Goal: Task Accomplishment & Management: Use online tool/utility

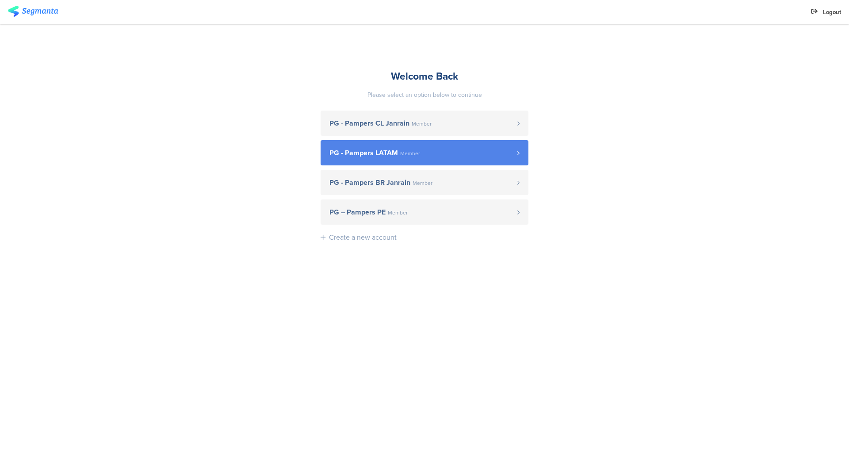
click at [447, 153] on span "PG - Pampers LATAM Member" at bounding box center [423, 152] width 188 height 7
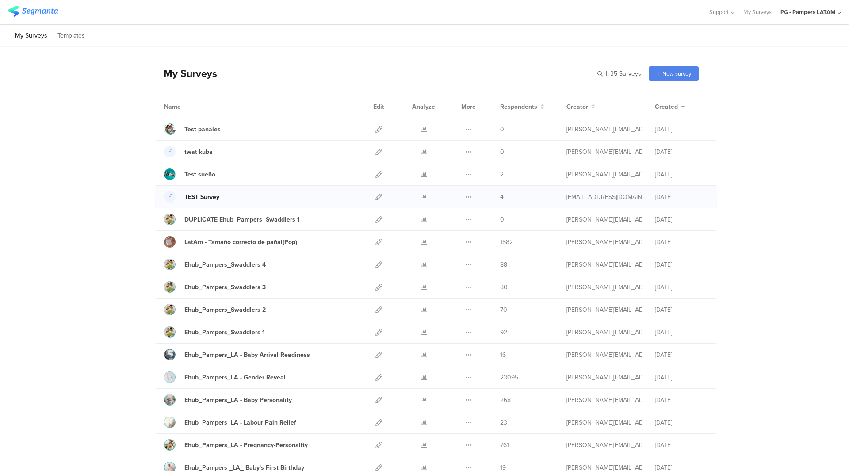
click at [199, 196] on div "TEST Survey" at bounding box center [201, 196] width 35 height 9
click at [375, 197] on icon at bounding box center [378, 197] width 7 height 7
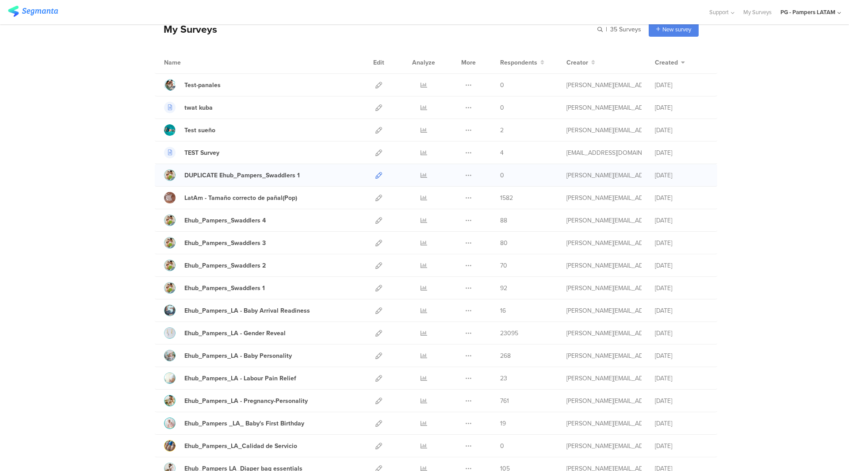
click at [375, 173] on icon at bounding box center [378, 175] width 7 height 7
click at [376, 197] on icon at bounding box center [378, 198] width 7 height 7
click at [377, 221] on icon at bounding box center [378, 220] width 7 height 7
click at [376, 238] on link at bounding box center [378, 243] width 7 height 22
click at [376, 267] on icon at bounding box center [378, 265] width 7 height 7
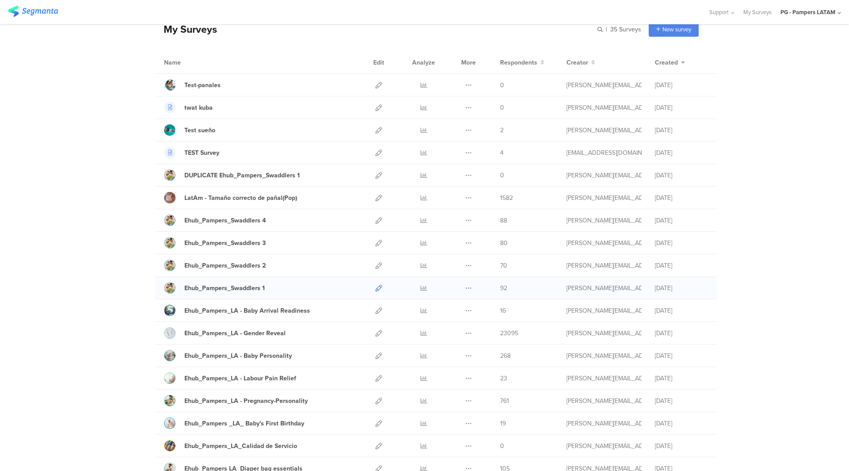
click at [376, 287] on icon at bounding box center [378, 288] width 7 height 7
click at [375, 309] on icon at bounding box center [378, 310] width 7 height 7
click at [379, 334] on icon at bounding box center [378, 333] width 7 height 7
click at [379, 352] on icon at bounding box center [378, 355] width 7 height 7
click at [377, 375] on icon at bounding box center [378, 378] width 7 height 7
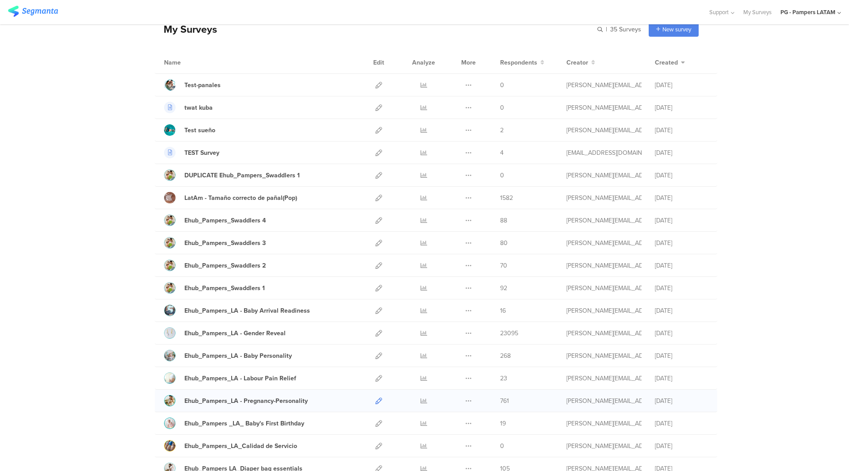
click at [375, 402] on icon at bounding box center [378, 401] width 7 height 7
click at [376, 423] on icon at bounding box center [378, 423] width 7 height 7
click at [375, 444] on icon at bounding box center [378, 446] width 7 height 7
click at [376, 466] on icon at bounding box center [378, 468] width 7 height 7
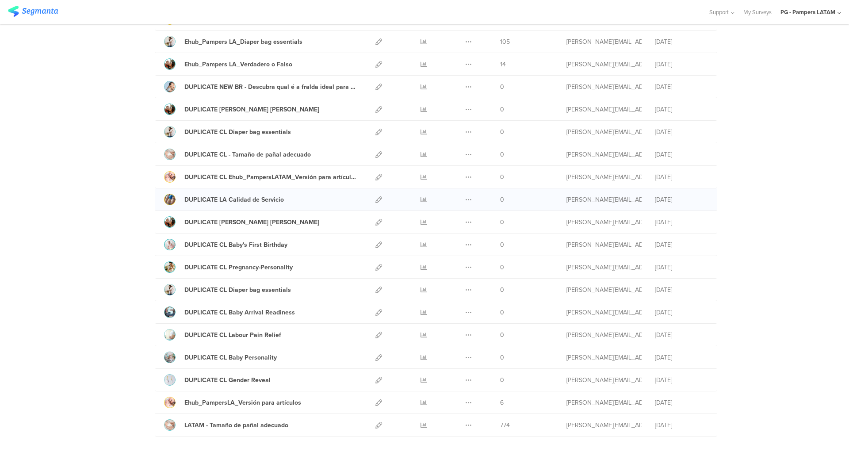
scroll to position [487, 0]
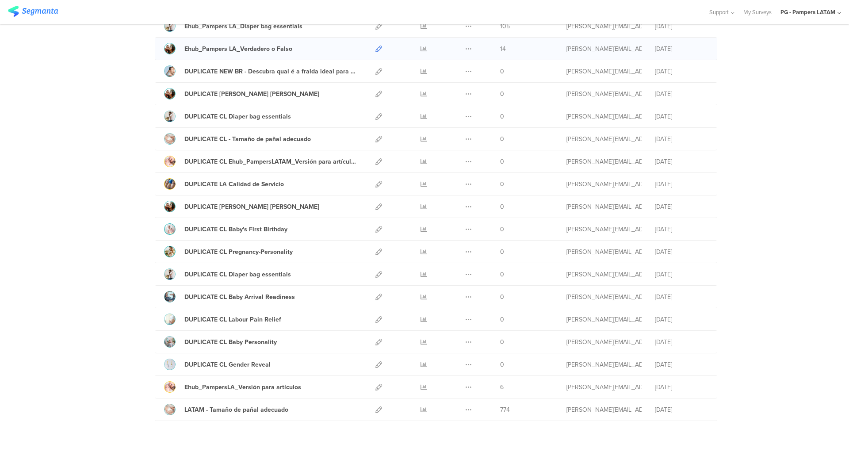
click at [377, 46] on icon at bounding box center [378, 49] width 7 height 7
click at [377, 69] on icon at bounding box center [378, 71] width 7 height 7
click at [377, 92] on icon at bounding box center [378, 94] width 7 height 7
click at [377, 113] on icon at bounding box center [378, 116] width 7 height 7
click at [375, 138] on icon at bounding box center [378, 139] width 7 height 7
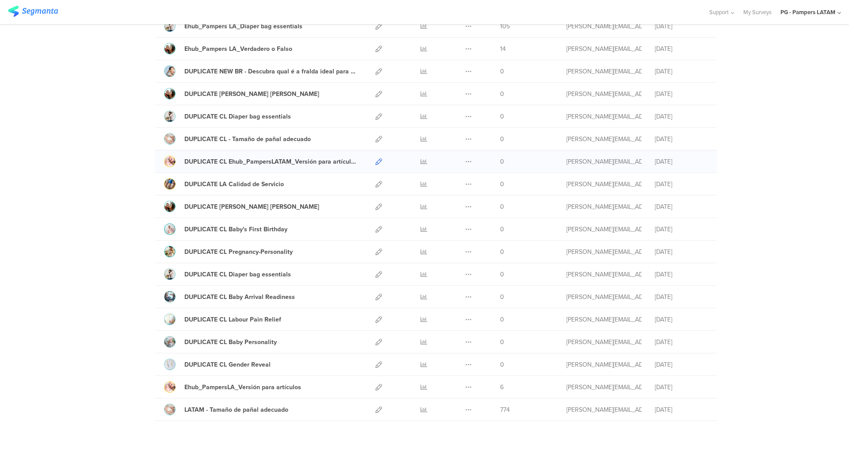
click at [375, 161] on icon at bounding box center [378, 161] width 7 height 7
click at [375, 185] on icon at bounding box center [378, 184] width 7 height 7
click at [375, 206] on icon at bounding box center [378, 206] width 7 height 7
click at [375, 230] on icon at bounding box center [378, 229] width 7 height 7
click at [378, 251] on icon at bounding box center [378, 252] width 7 height 7
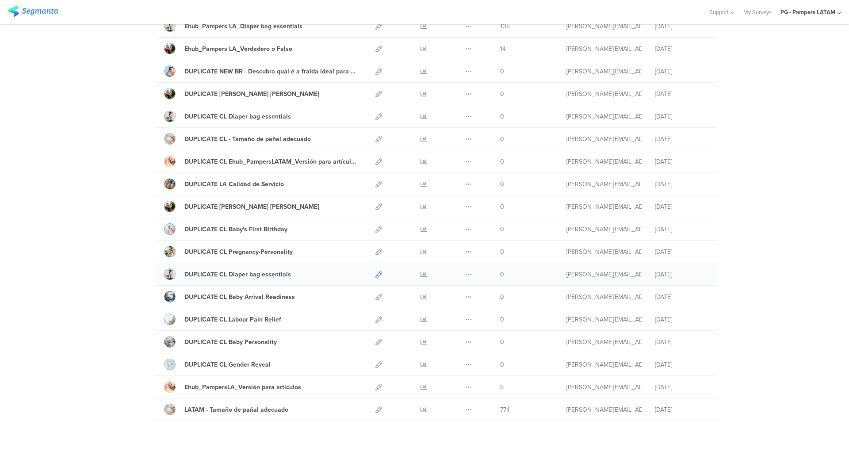
click at [377, 271] on icon at bounding box center [378, 274] width 7 height 7
click at [375, 296] on icon at bounding box center [378, 297] width 7 height 7
click at [377, 321] on icon at bounding box center [378, 319] width 7 height 7
click at [377, 344] on icon at bounding box center [378, 342] width 7 height 7
click at [378, 364] on icon at bounding box center [378, 364] width 7 height 7
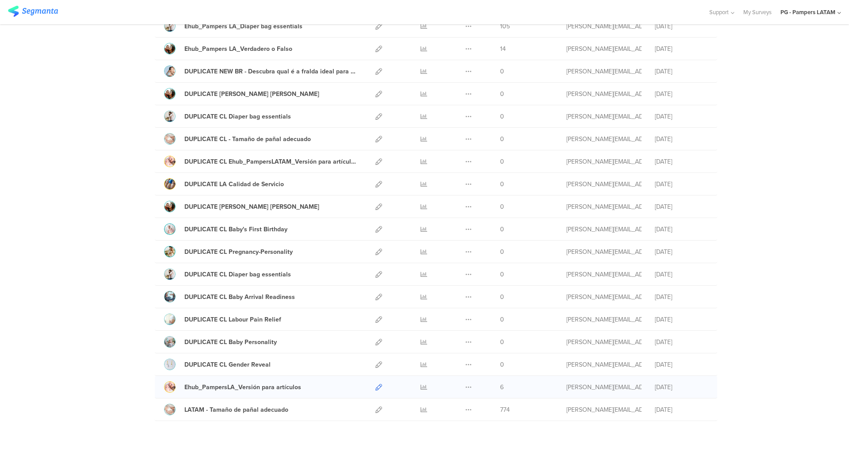
click at [377, 387] on icon at bounding box center [378, 387] width 7 height 7
click at [376, 408] on icon at bounding box center [378, 409] width 7 height 7
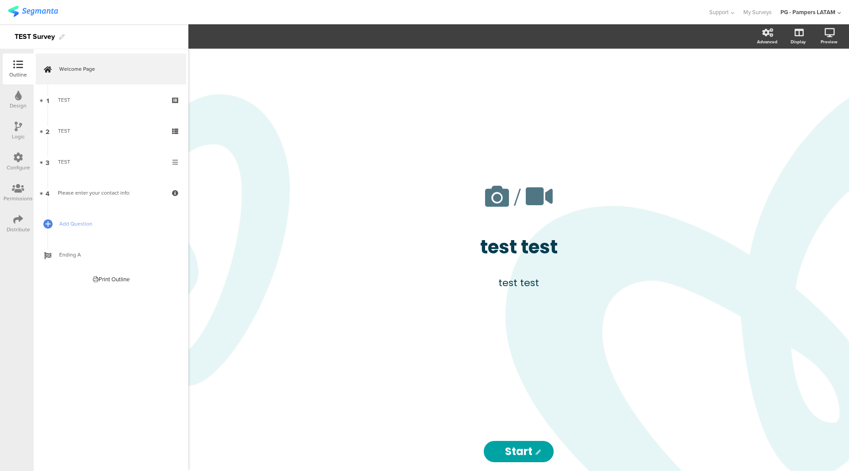
click at [21, 161] on icon at bounding box center [18, 158] width 10 height 10
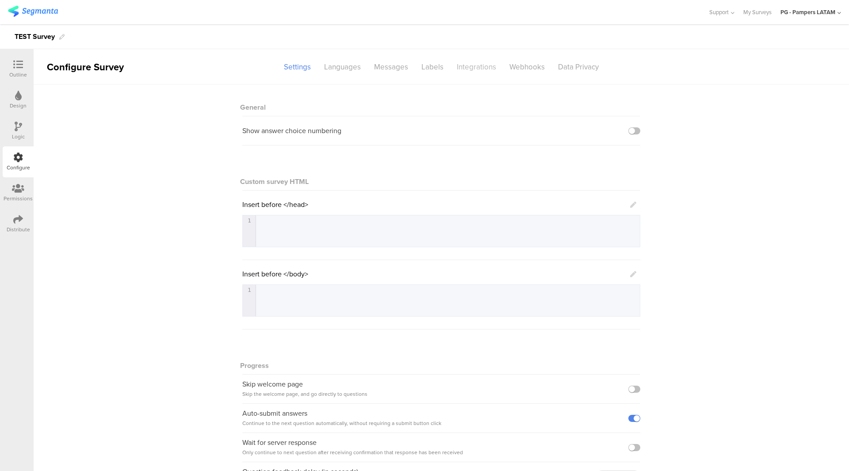
click at [477, 64] on div "Integrations" at bounding box center [476, 66] width 53 height 15
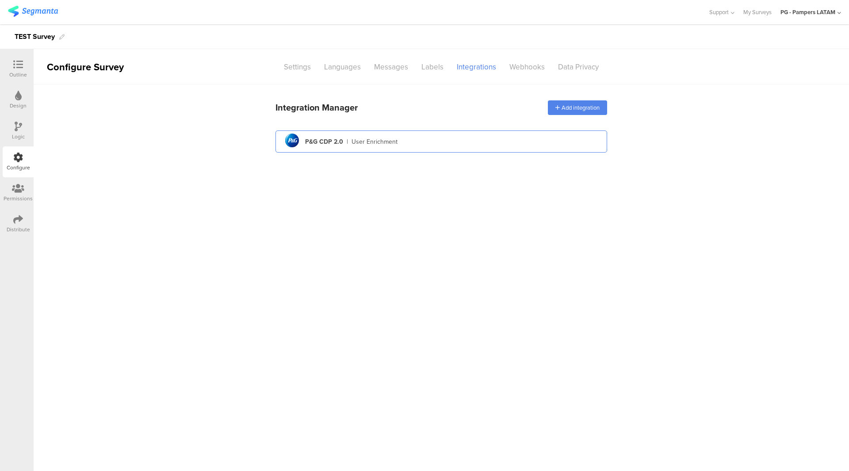
click at [436, 146] on div "pg logo P&G CDP 2.0 | User Enrichment" at bounding box center [442, 142] width 318 height 22
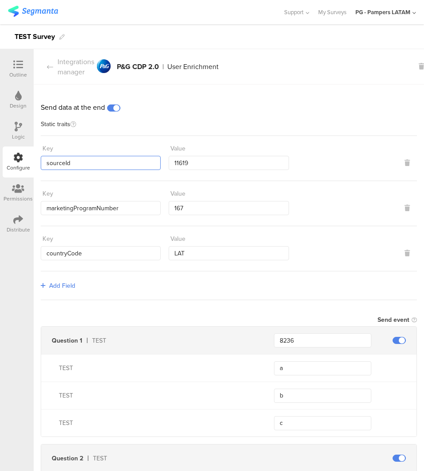
click at [100, 157] on input "sourceId" at bounding box center [101, 163] width 120 height 14
click at [218, 161] on input "11619" at bounding box center [229, 163] width 120 height 14
click at [102, 208] on input "marketingProgramNumber" at bounding box center [101, 208] width 120 height 14
click at [191, 202] on input "167" at bounding box center [229, 208] width 120 height 14
click at [77, 256] on input "countryCode" at bounding box center [101, 253] width 120 height 14
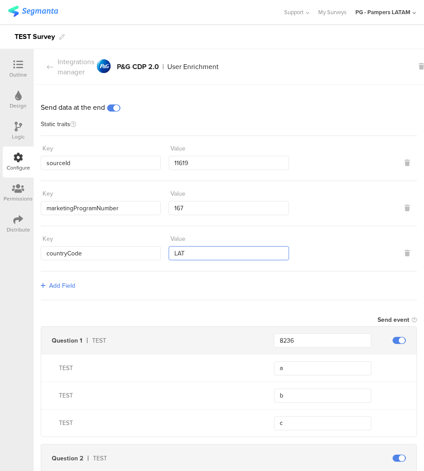
click at [182, 257] on input "LAT" at bounding box center [229, 253] width 120 height 14
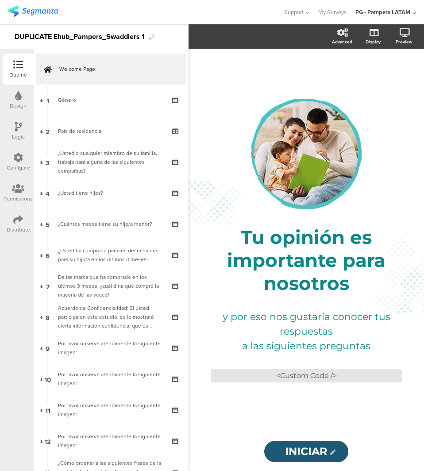
click at [18, 167] on div "Configure" at bounding box center [18, 168] width 23 height 8
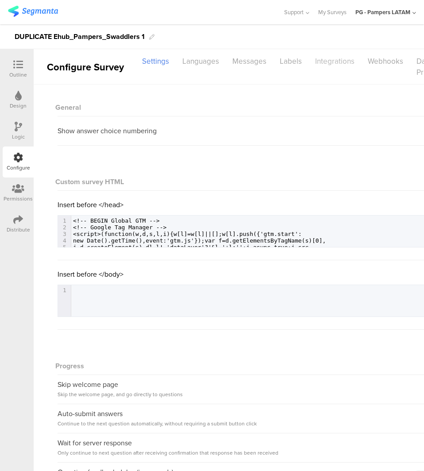
click at [333, 58] on div "Integrations" at bounding box center [334, 61] width 53 height 15
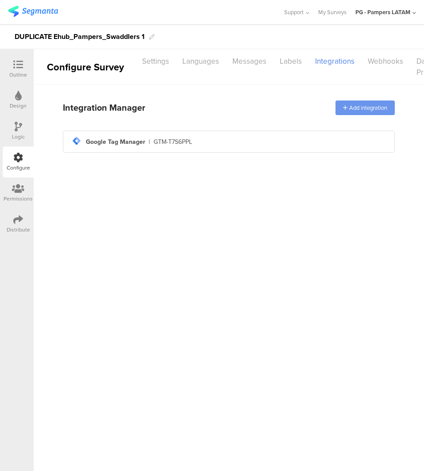
click at [360, 111] on div "Add integration" at bounding box center [364, 107] width 59 height 15
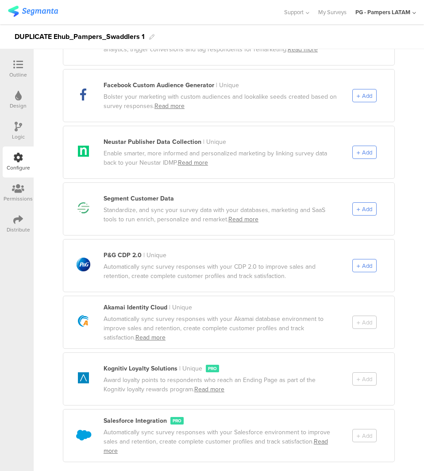
scroll to position [387, 0]
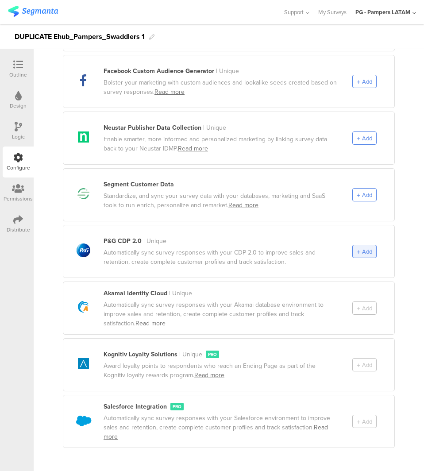
click at [357, 246] on div "Add" at bounding box center [364, 251] width 24 height 13
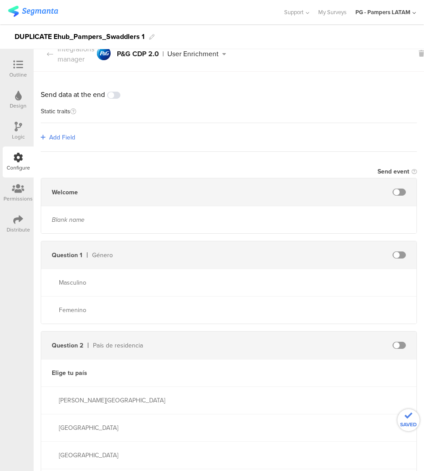
scroll to position [0, 0]
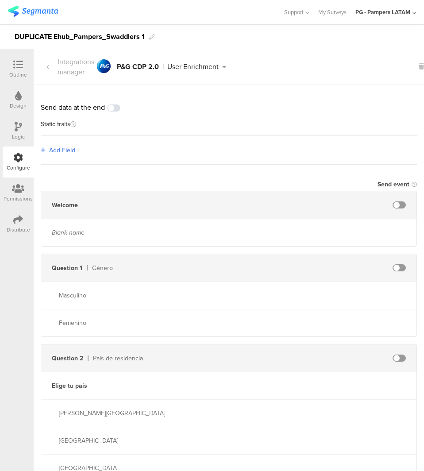
click at [62, 146] on span "Add Field" at bounding box center [62, 150] width 26 height 9
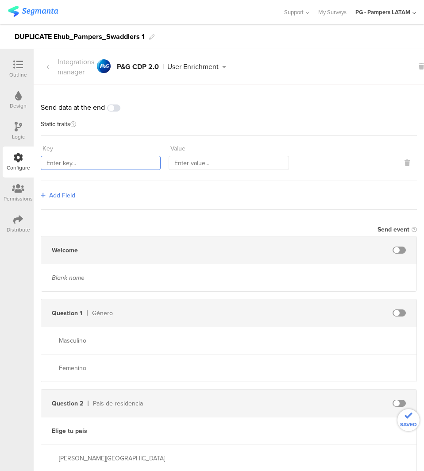
click at [69, 165] on input "text" at bounding box center [101, 163] width 120 height 14
paste input "sourceId"
type input "sourceId"
click at [279, 163] on input "text" at bounding box center [229, 163] width 120 height 14
paste input "11619"
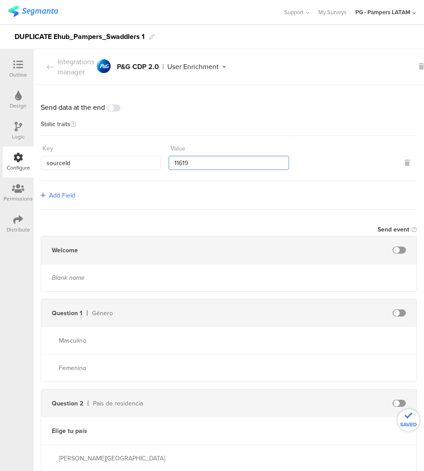
type input "11619"
click at [43, 194] on link "Add Field" at bounding box center [58, 195] width 34 height 9
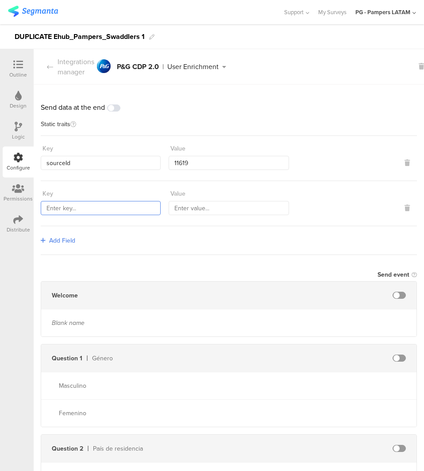
click at [113, 203] on input "text" at bounding box center [101, 208] width 120 height 14
paste input "marketingProgramNumber"
type input "marketingProgramNumber"
click at [219, 207] on input "text" at bounding box center [229, 208] width 120 height 14
paste input "167"
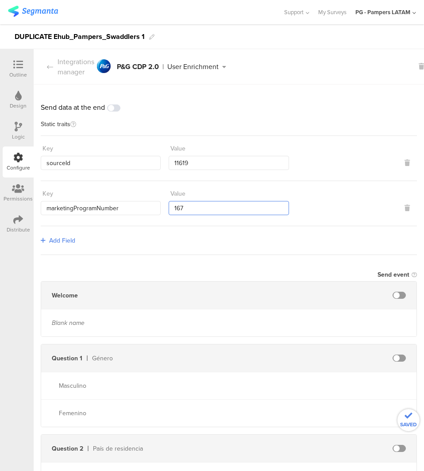
type input "167"
click at [176, 235] on div "Add Field" at bounding box center [229, 240] width 376 height 29
click at [70, 236] on div "Add Field" at bounding box center [229, 240] width 376 height 29
click at [69, 240] on span "Add Field" at bounding box center [62, 240] width 26 height 9
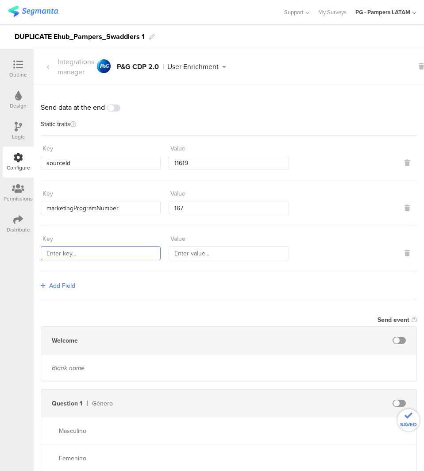
click at [138, 255] on input "text" at bounding box center [101, 253] width 120 height 14
paste input "countryCode"
type input "countryCode"
click at [262, 251] on input "text" at bounding box center [229, 253] width 120 height 14
paste input "LAT"
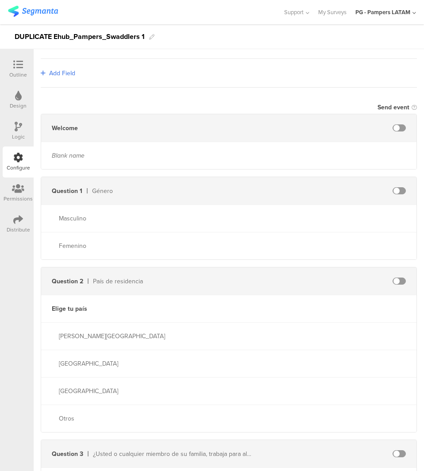
scroll to position [221, 0]
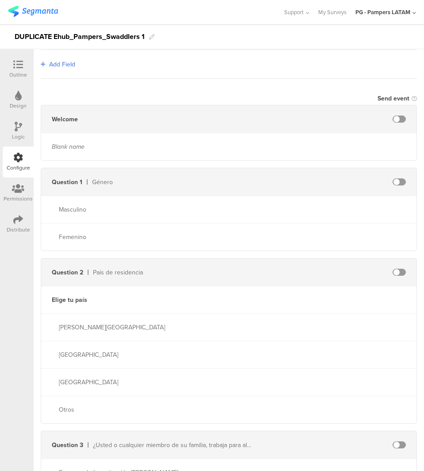
type input "LAT"
click at [395, 178] on span at bounding box center [398, 181] width 13 height 7
click at [396, 180] on span at bounding box center [398, 181] width 13 height 7
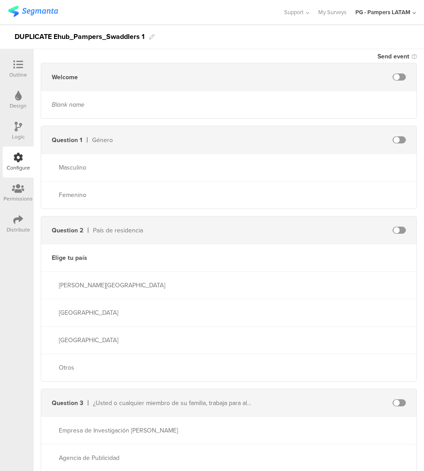
scroll to position [265, 0]
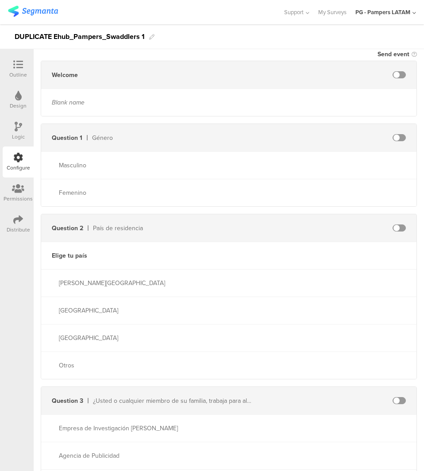
click at [399, 138] on span at bounding box center [398, 137] width 13 height 7
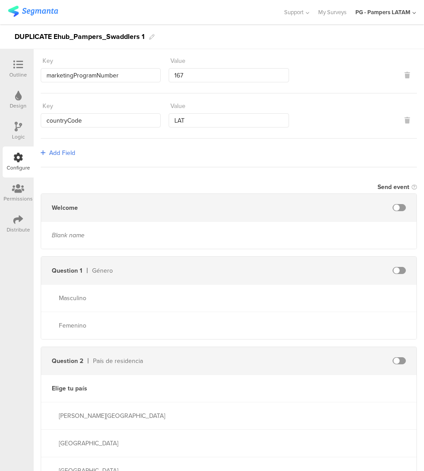
scroll to position [0, 0]
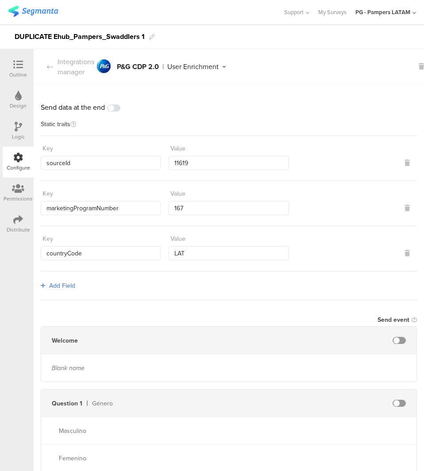
click at [115, 107] on span at bounding box center [113, 107] width 13 height 7
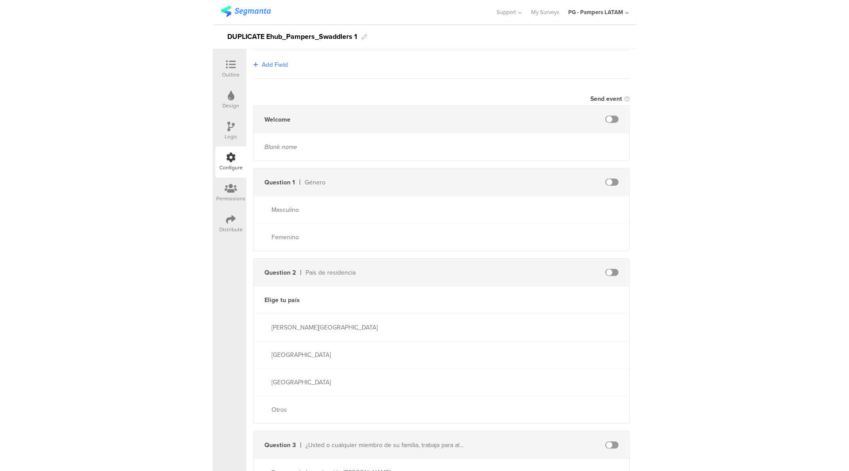
scroll to position [575, 0]
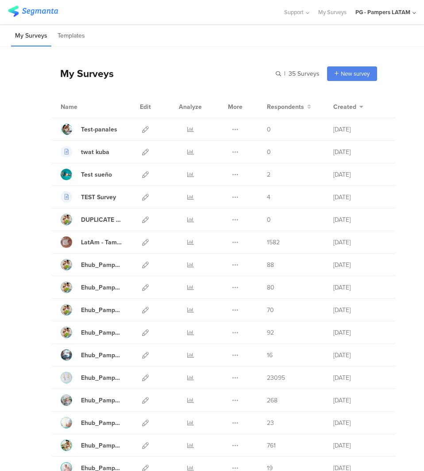
click at [402, 10] on div "PG - Pampers LATAM" at bounding box center [382, 12] width 55 height 8
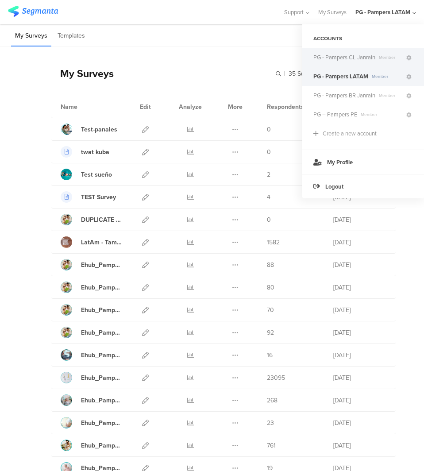
click at [364, 58] on span "PG - Pampers CL Janrain" at bounding box center [344, 57] width 62 height 8
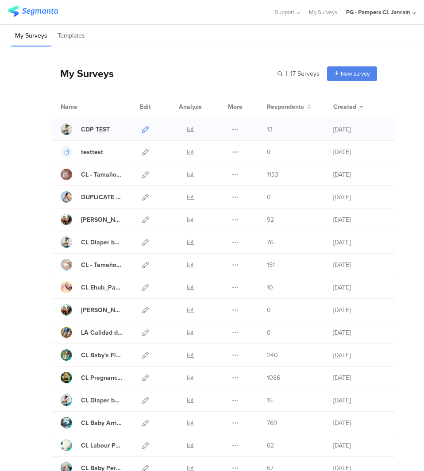
click at [142, 127] on icon at bounding box center [145, 129] width 7 height 7
click at [390, 15] on div "PG - Pampers CL Janrain" at bounding box center [378, 12] width 64 height 8
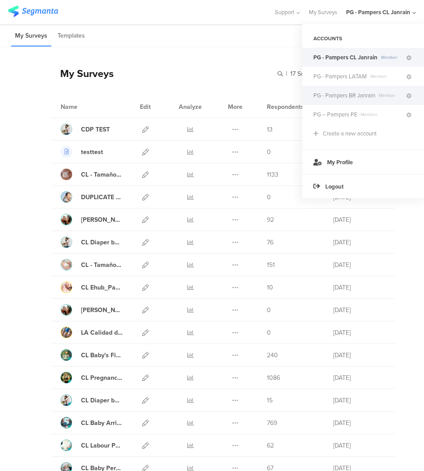
click at [361, 98] on span "PG - Pampers BR Janrain" at bounding box center [344, 95] width 62 height 8
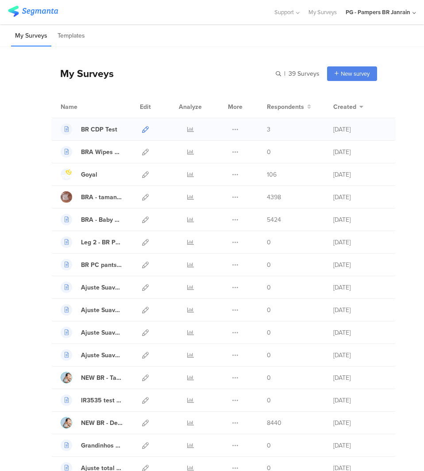
click at [142, 128] on icon at bounding box center [145, 129] width 7 height 7
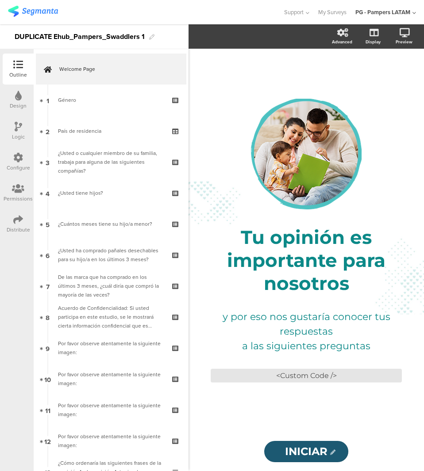
click at [17, 157] on icon at bounding box center [18, 158] width 10 height 10
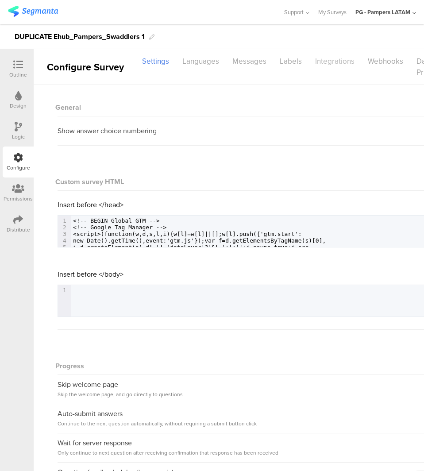
click at [326, 61] on div "Integrations" at bounding box center [334, 61] width 53 height 15
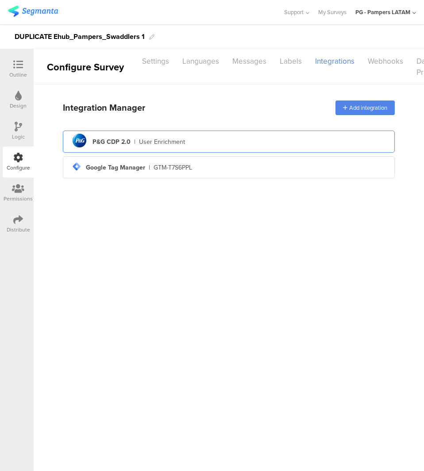
click at [166, 147] on div "pg logo P&G CDP 2.0 | User Enrichment" at bounding box center [229, 142] width 318 height 22
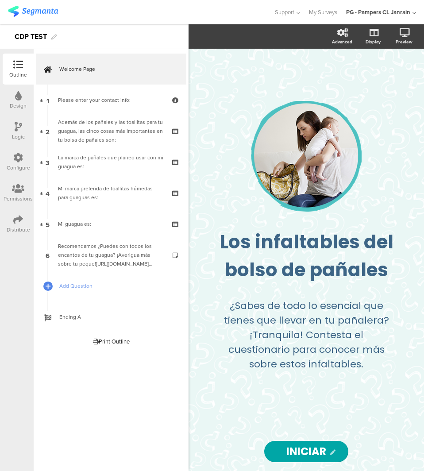
click at [16, 160] on icon at bounding box center [18, 158] width 10 height 10
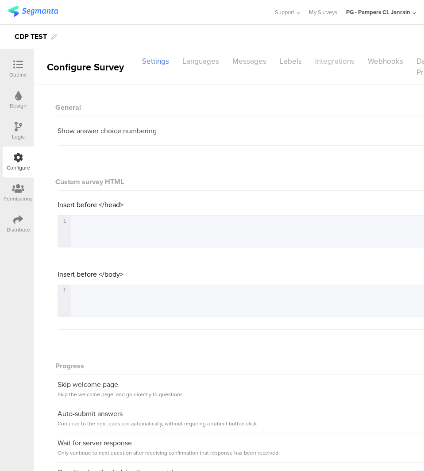
click at [324, 60] on div "Integrations" at bounding box center [334, 61] width 53 height 15
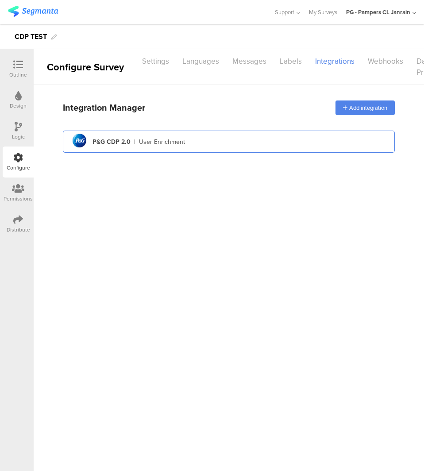
click at [232, 144] on div "pg logo P&G CDP 2.0 | User Enrichment" at bounding box center [229, 142] width 318 height 22
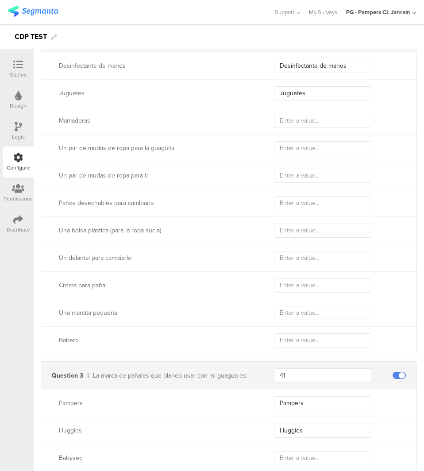
scroll to position [752, 0]
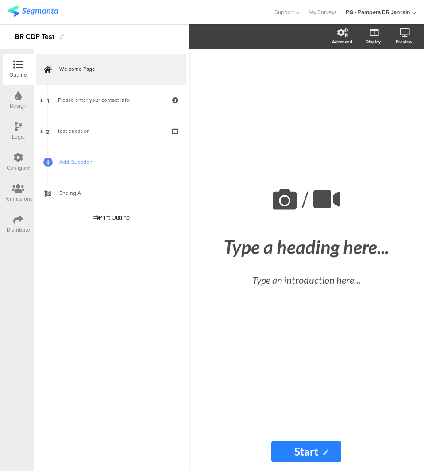
click at [18, 167] on div "Configure" at bounding box center [18, 168] width 23 height 8
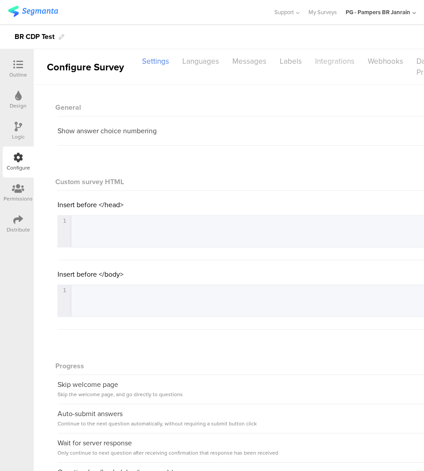
click at [319, 61] on div "Integrations" at bounding box center [334, 61] width 53 height 15
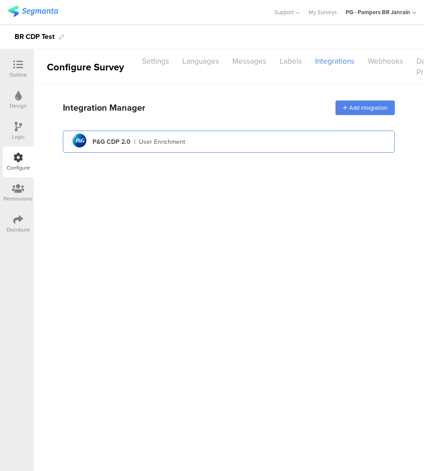
click at [308, 142] on div "pg logo P&G CDP 2.0 | User Enrichment" at bounding box center [229, 142] width 318 height 22
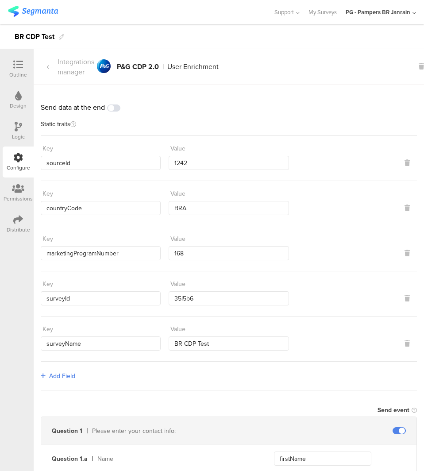
click at [402, 16] on div "PG - Pampers BR Janrain" at bounding box center [377, 12] width 65 height 8
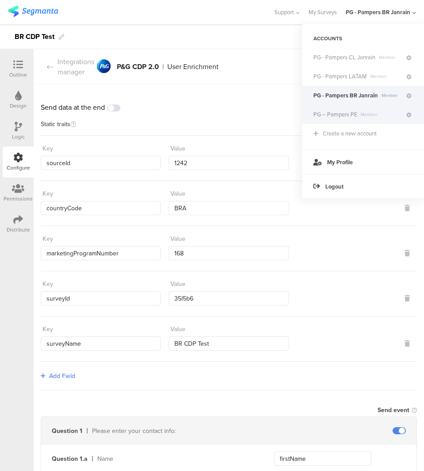
click at [367, 114] on span "Member" at bounding box center [381, 114] width 48 height 7
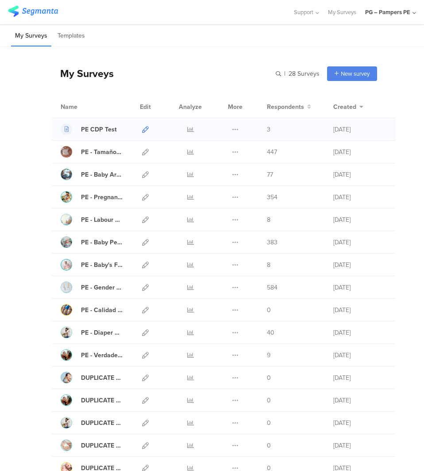
click at [142, 130] on icon at bounding box center [145, 129] width 7 height 7
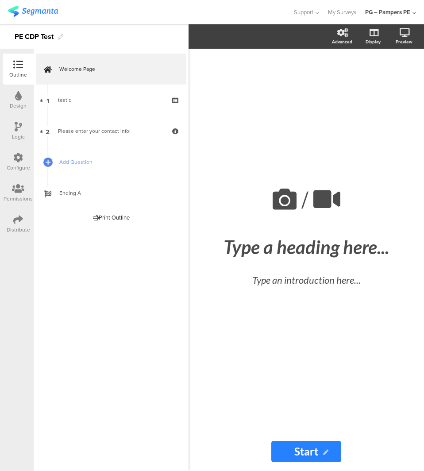
click at [14, 161] on icon at bounding box center [18, 158] width 10 height 10
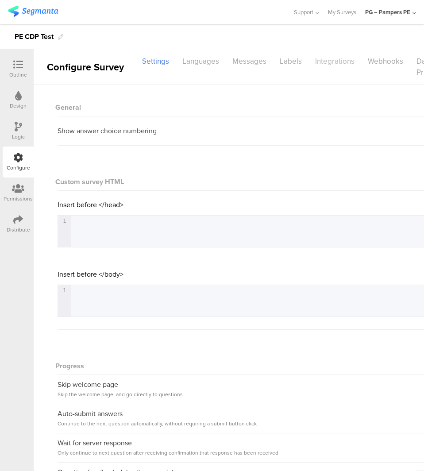
click at [339, 62] on div "Integrations" at bounding box center [334, 61] width 53 height 15
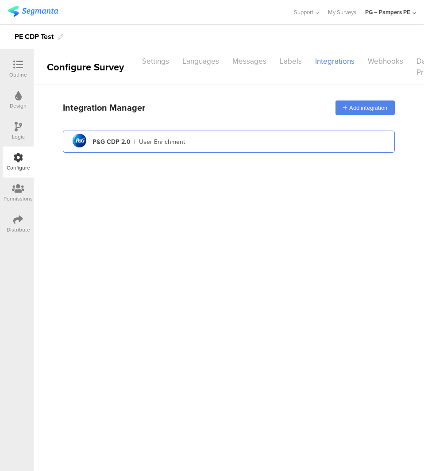
click at [328, 131] on div "pg logo P&G CDP 2.0 | User Enrichment" at bounding box center [229, 142] width 318 height 22
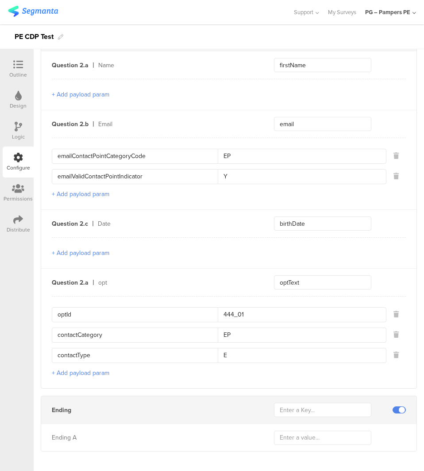
scroll to position [489, 0]
